Goal: Information Seeking & Learning: Learn about a topic

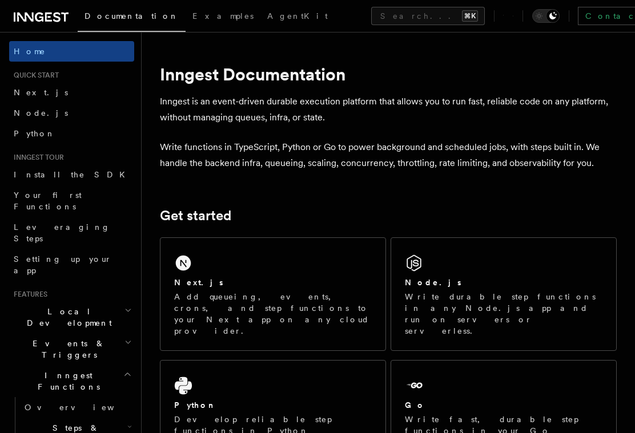
click at [513, 17] on icon at bounding box center [513, 16] width 1 height 1
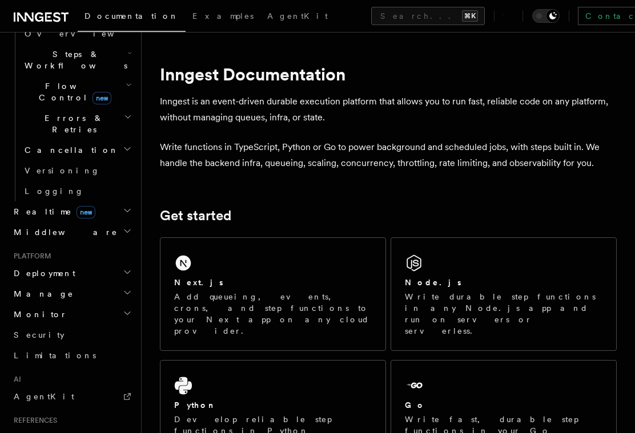
scroll to position [373, 0]
click at [20, 393] on span "AgentKit" at bounding box center [44, 397] width 61 height 9
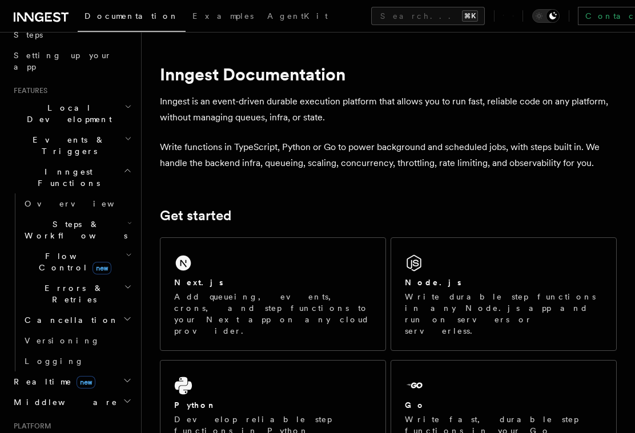
scroll to position [199, 0]
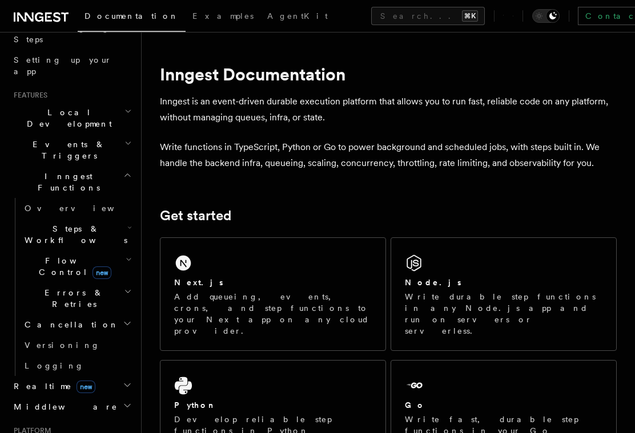
click at [131, 255] on icon "button" at bounding box center [129, 259] width 6 height 9
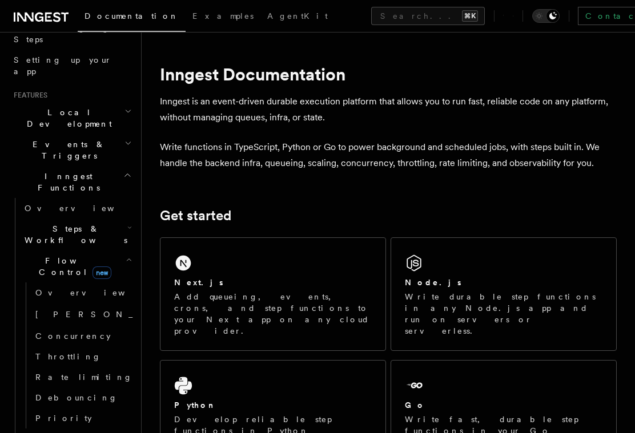
click at [119, 219] on h2 "Steps & Workflows" at bounding box center [77, 235] width 114 height 32
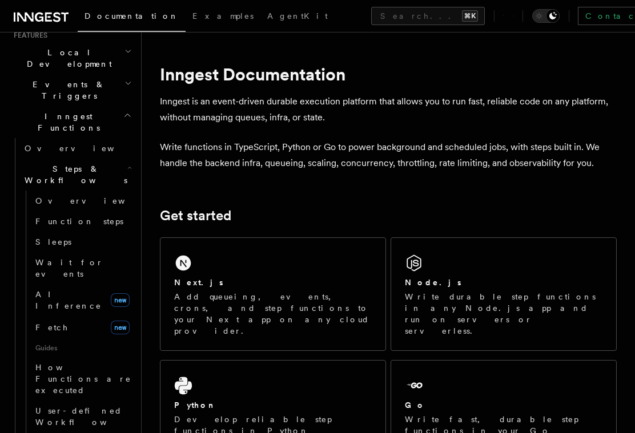
scroll to position [260, 0]
click at [92, 251] on link "Wait for events" at bounding box center [82, 267] width 103 height 32
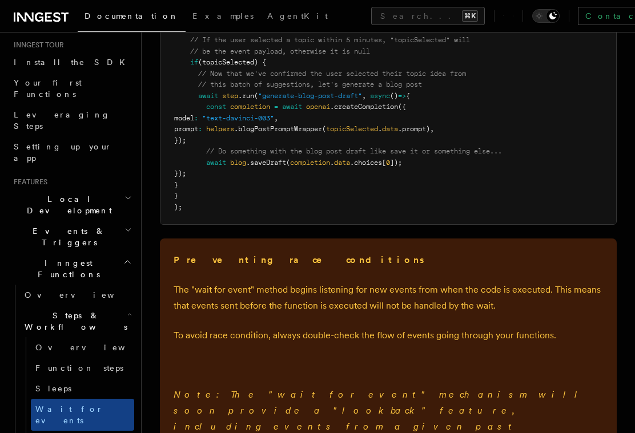
scroll to position [111, 0]
click at [34, 227] on span "Events & Triggers" at bounding box center [66, 238] width 115 height 23
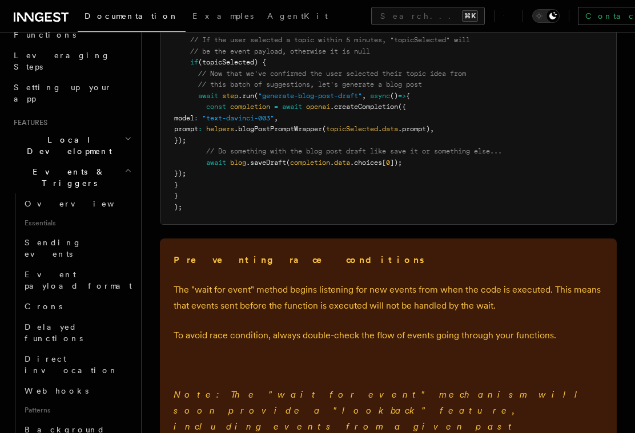
scroll to position [180, 0]
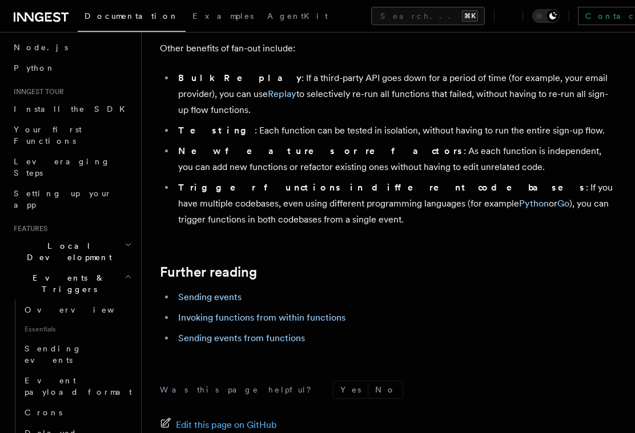
scroll to position [66, 0]
click at [127, 267] on h2 "Events & Triggers" at bounding box center [71, 283] width 125 height 32
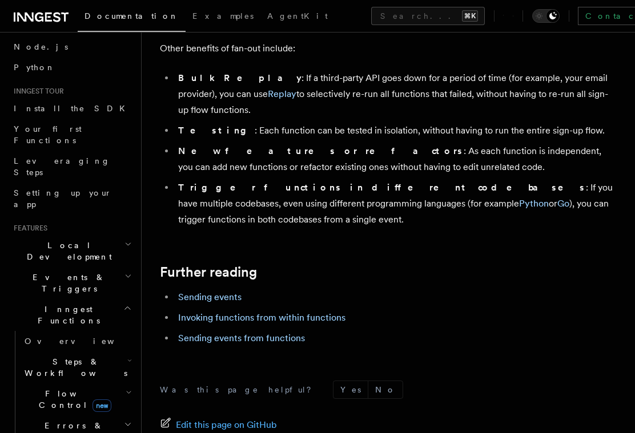
click at [126, 235] on h2 "Local Development" at bounding box center [71, 251] width 125 height 32
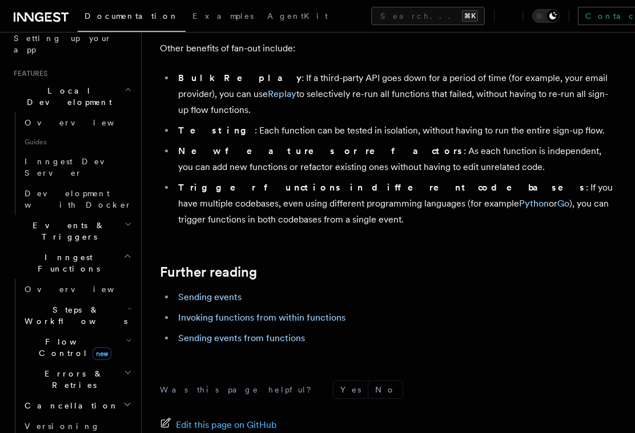
scroll to position [223, 0]
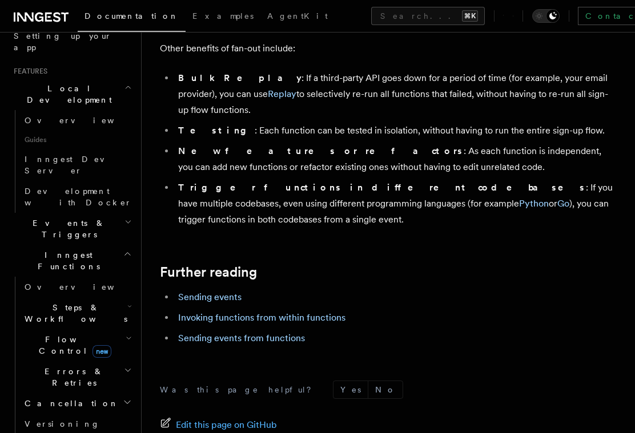
click at [65, 414] on link "Versioning" at bounding box center [77, 424] width 114 height 21
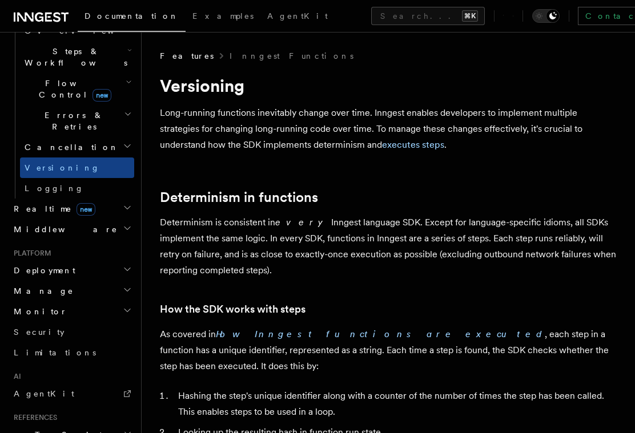
scroll to position [383, 0]
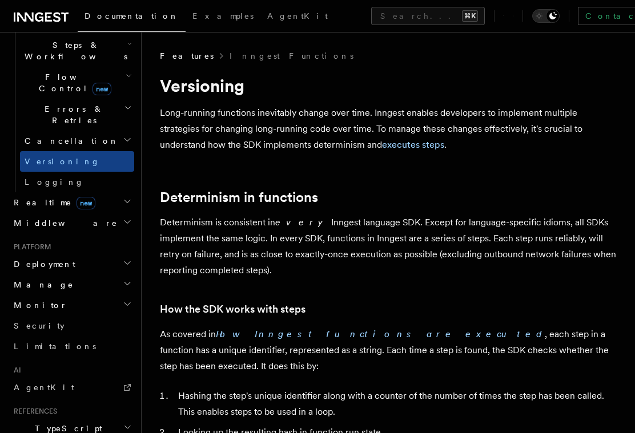
click at [57, 336] on link "Limitations" at bounding box center [71, 346] width 125 height 21
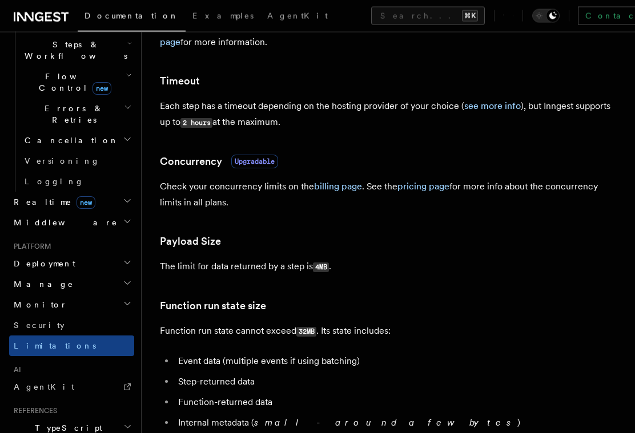
scroll to position [292, 0]
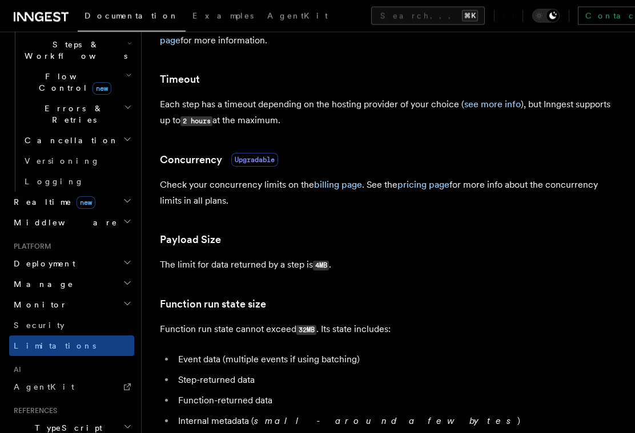
click at [429, 188] on link "pricing page" at bounding box center [423, 185] width 52 height 11
